Goal: Information Seeking & Learning: Learn about a topic

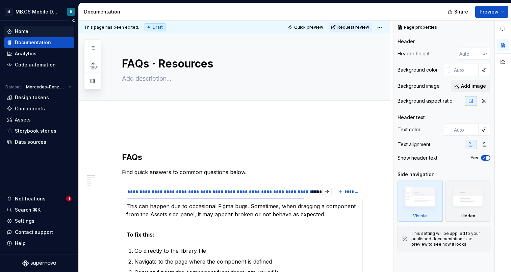
click at [44, 32] on div "Home" at bounding box center [39, 31] width 65 height 7
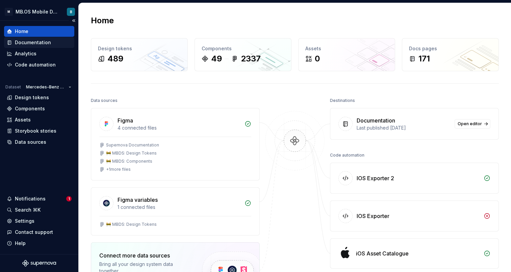
click at [29, 42] on div "Documentation" at bounding box center [33, 42] width 36 height 7
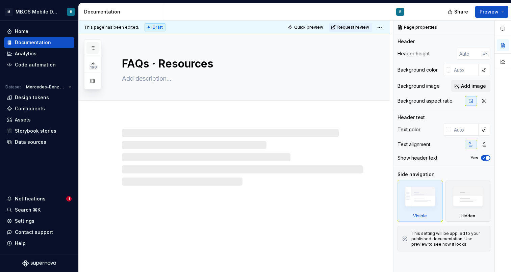
click at [95, 50] on icon "button" at bounding box center [92, 47] width 5 height 5
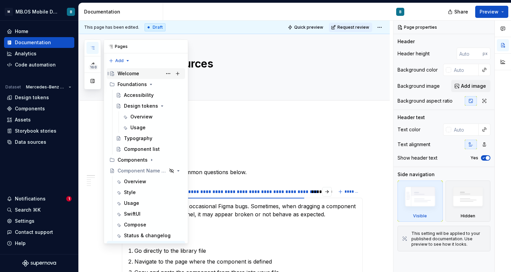
click at [124, 74] on div "Welcome" at bounding box center [129, 73] width 22 height 7
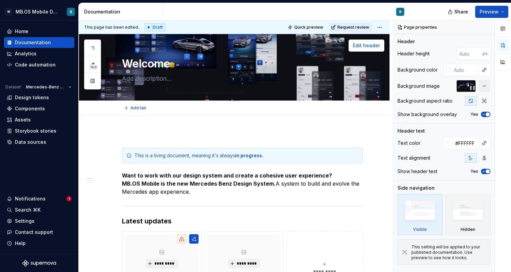
click at [374, 45] on span "Edit header" at bounding box center [366, 45] width 27 height 7
click at [374, 48] on span "Edit header" at bounding box center [366, 45] width 27 height 7
click at [443, 88] on div "Background image" at bounding box center [444, 86] width 93 height 12
click at [286, 73] on textarea at bounding box center [241, 78] width 241 height 11
type textarea "*"
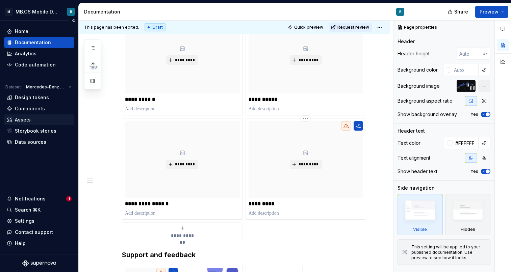
scroll to position [325, 0]
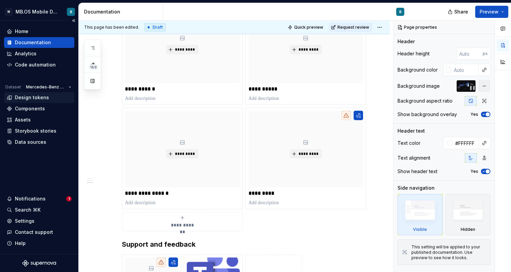
click at [25, 96] on div "Design tokens" at bounding box center [32, 97] width 34 height 7
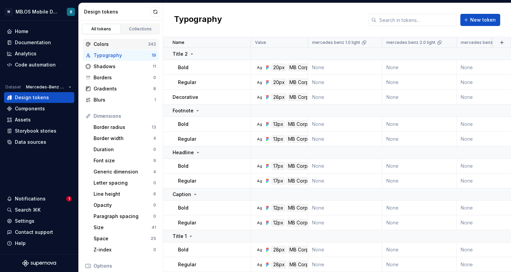
click at [112, 42] on div "Colors" at bounding box center [121, 44] width 54 height 7
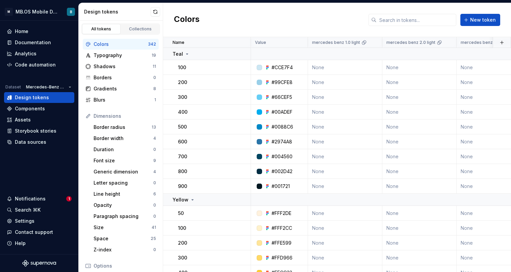
click at [259, 19] on div "Colors New token" at bounding box center [337, 20] width 348 height 34
